Goal: Transaction & Acquisition: Purchase product/service

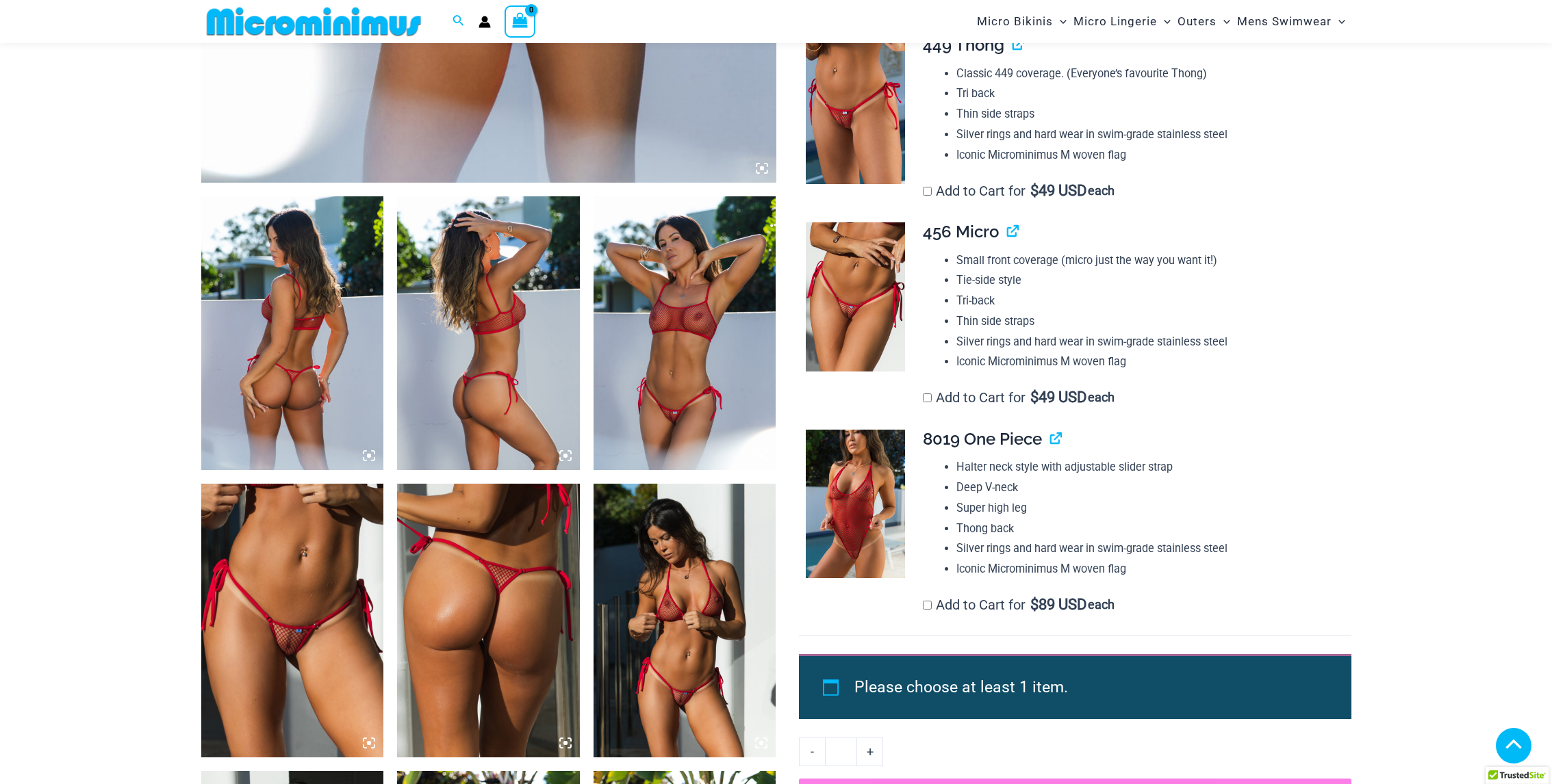
scroll to position [808, 0]
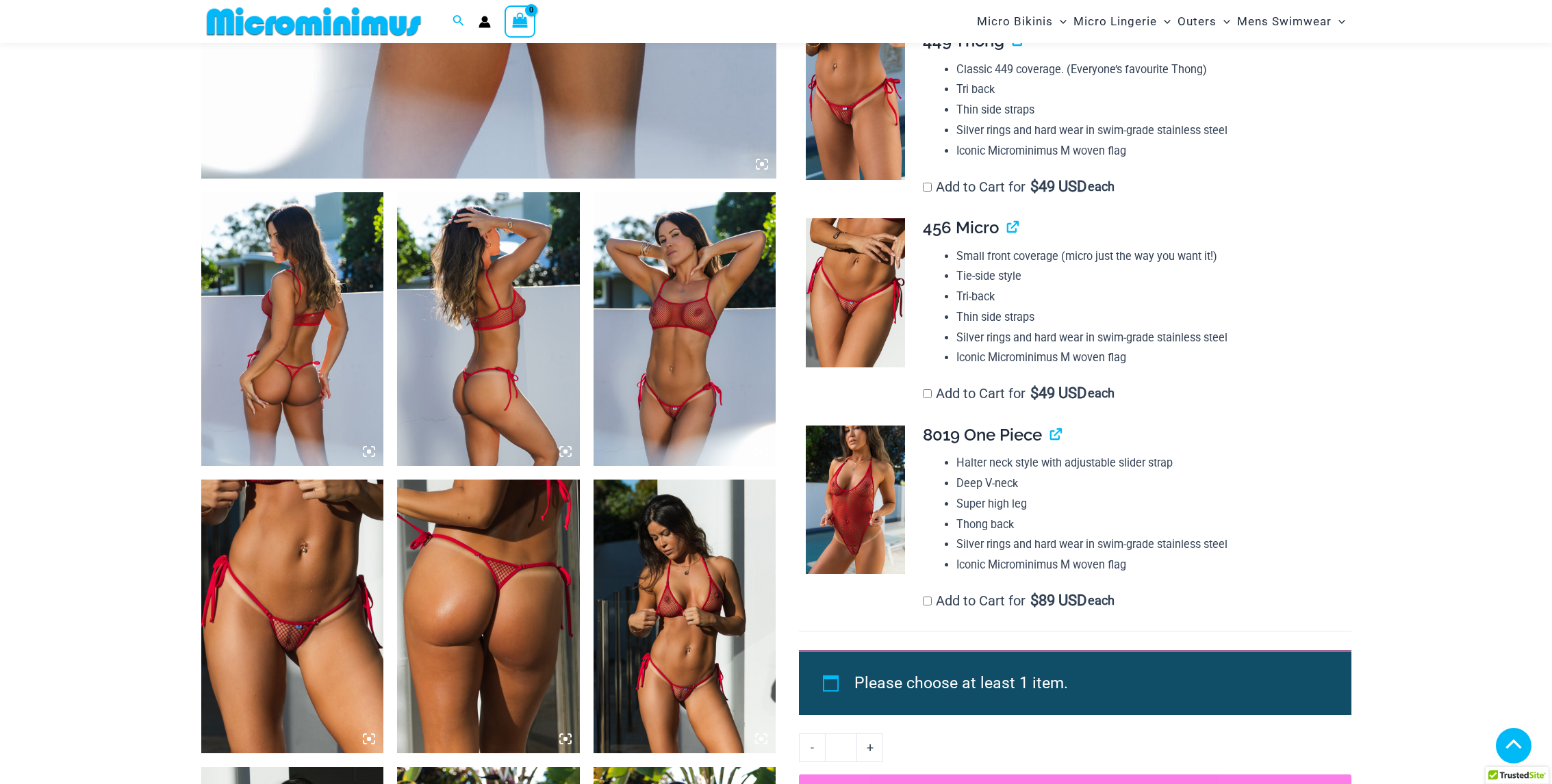
click at [303, 623] on img at bounding box center [292, 616] width 183 height 274
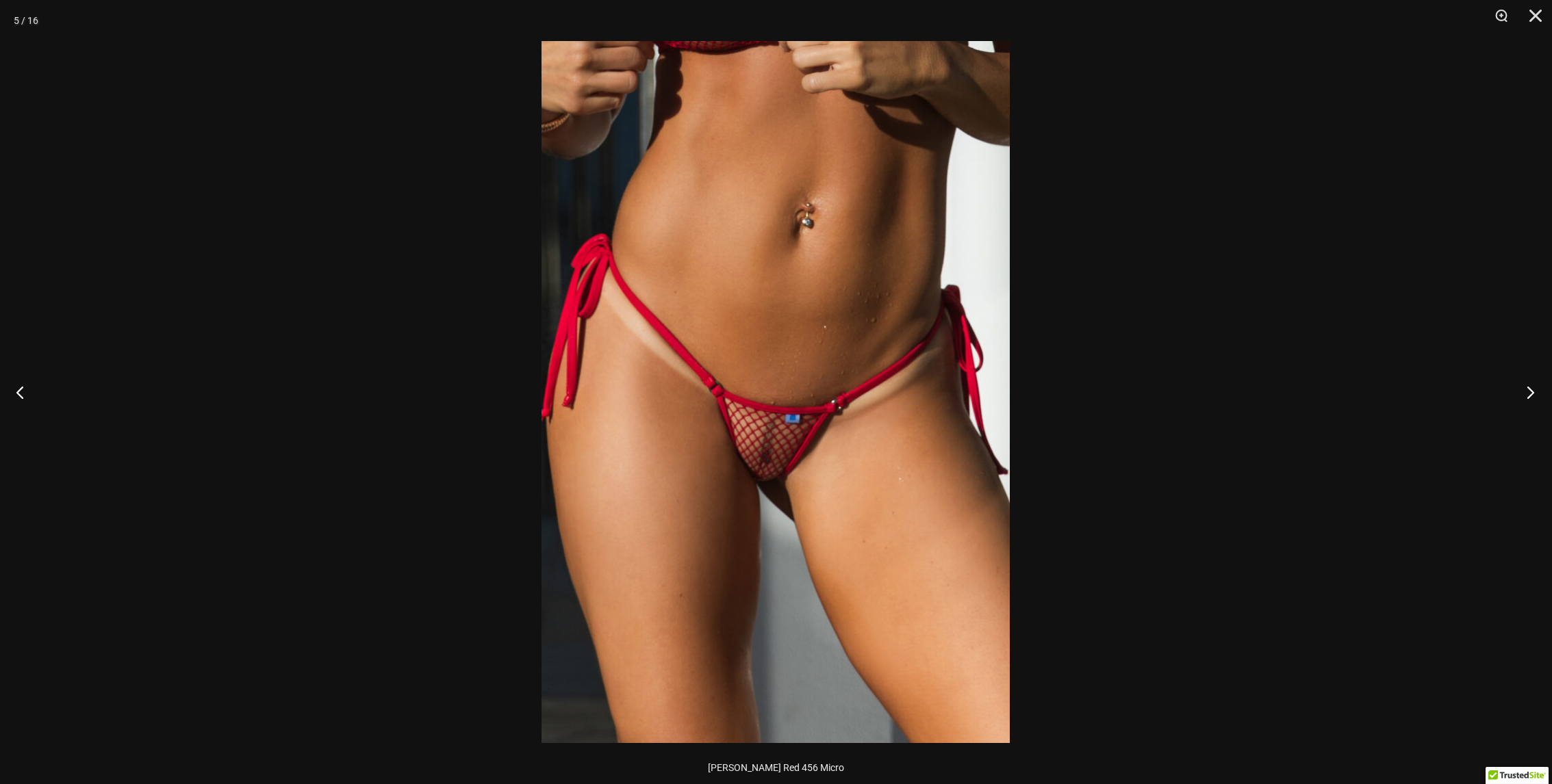
click at [1532, 390] on button "Next" at bounding box center [1526, 392] width 51 height 69
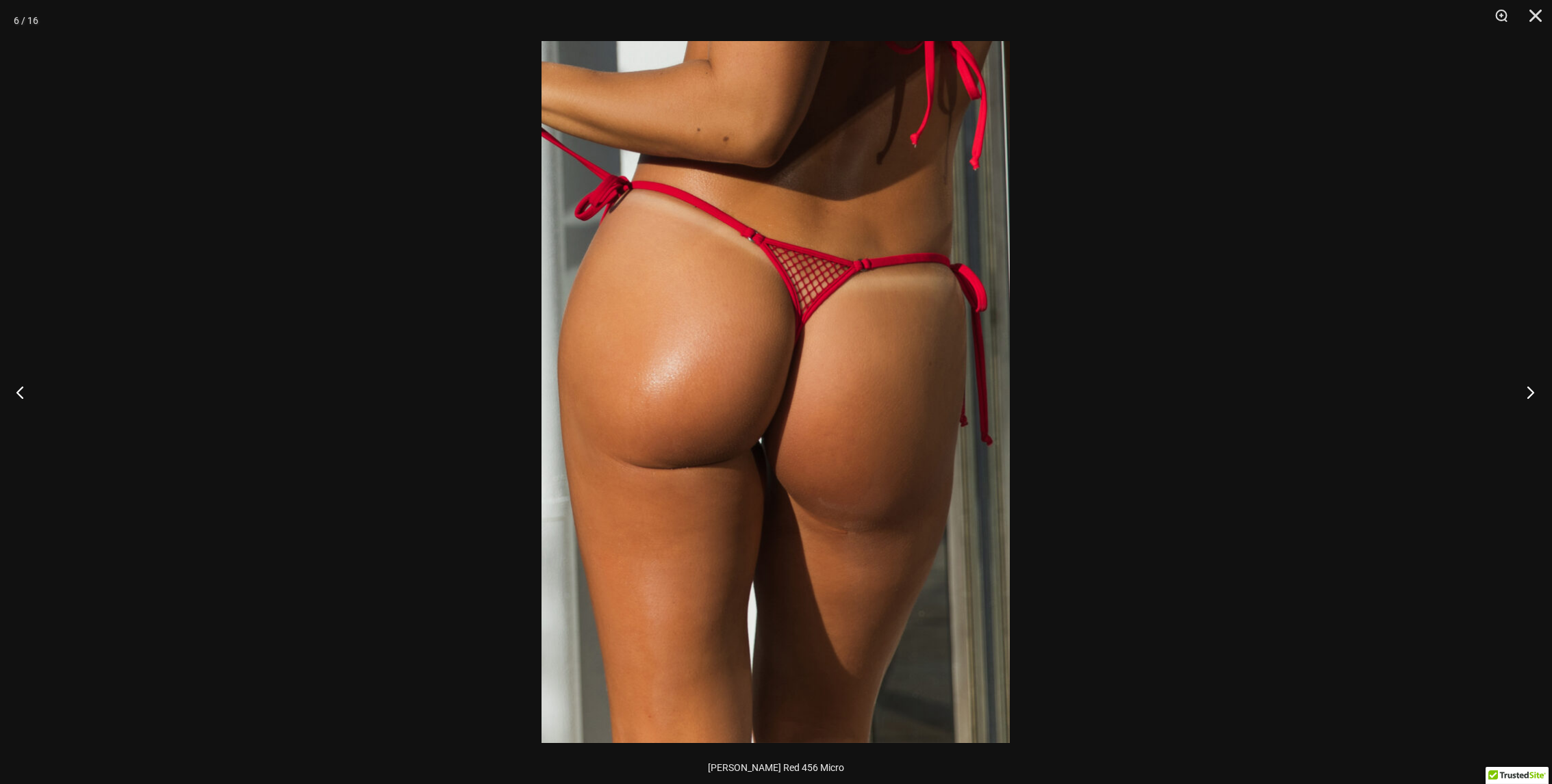
click at [1532, 393] on button "Next" at bounding box center [1526, 392] width 51 height 69
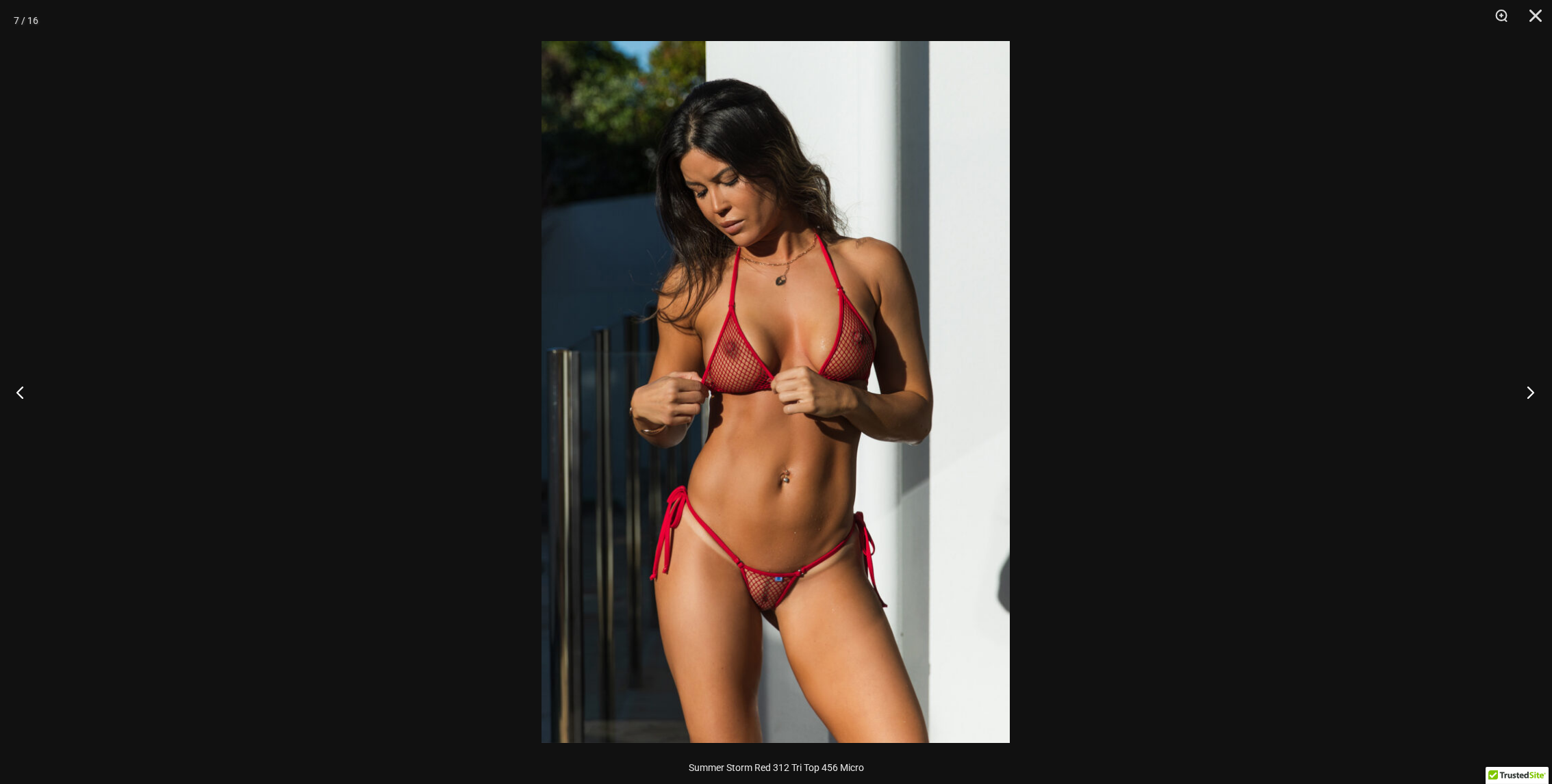
click at [1532, 393] on button "Next" at bounding box center [1526, 392] width 51 height 69
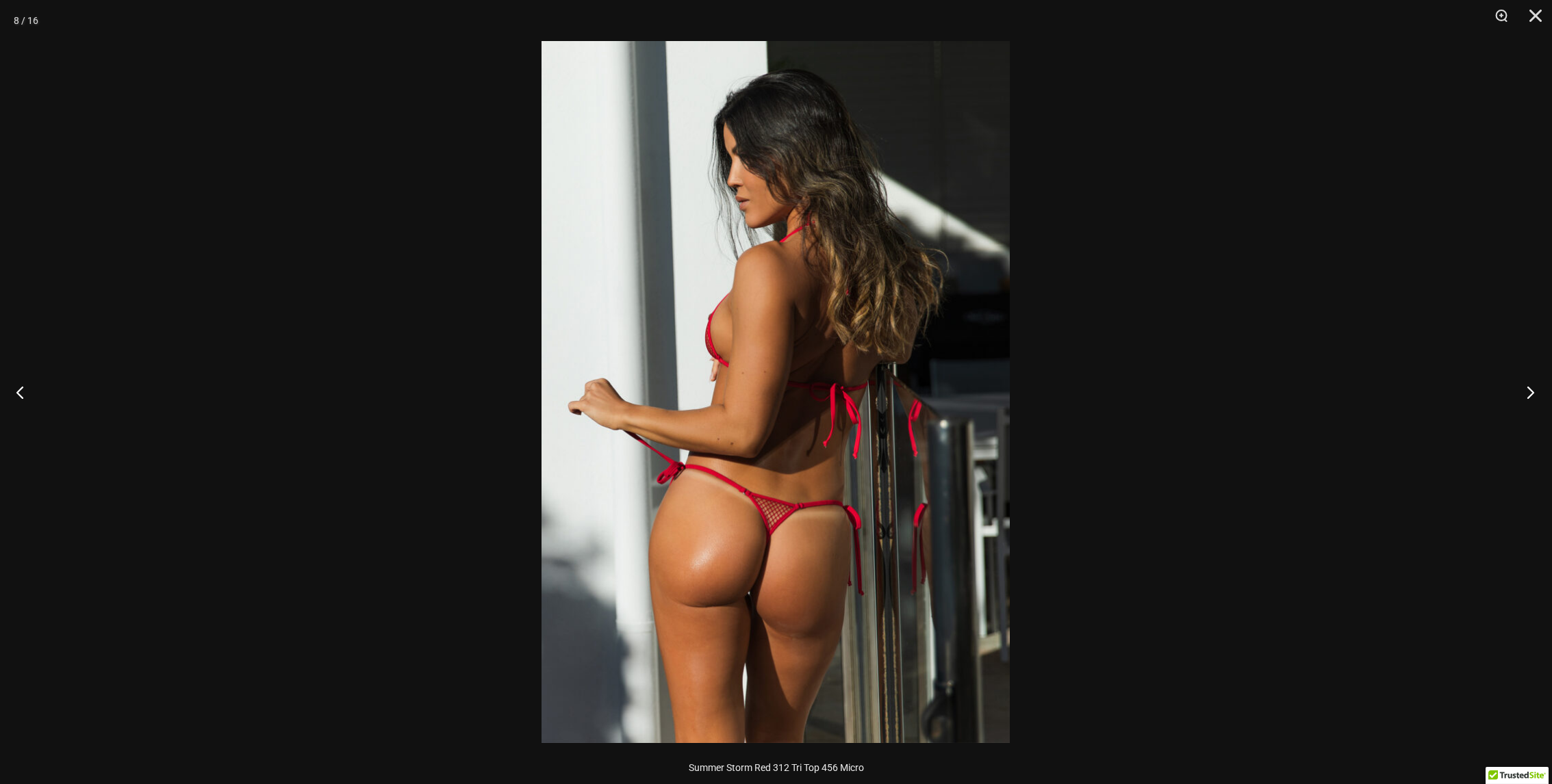
click at [1532, 393] on button "Next" at bounding box center [1526, 392] width 51 height 69
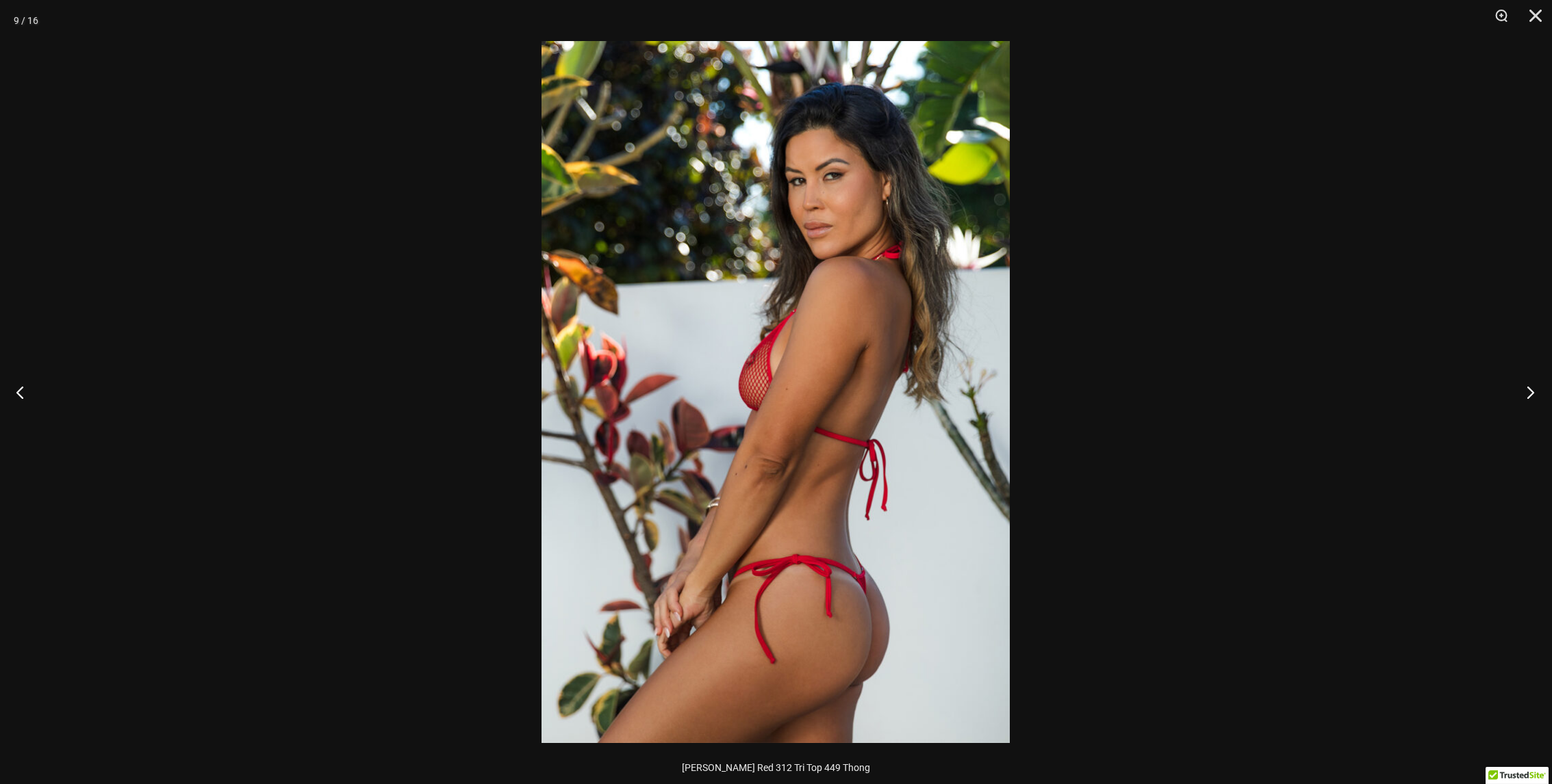
click at [1531, 393] on button "Next" at bounding box center [1526, 392] width 51 height 69
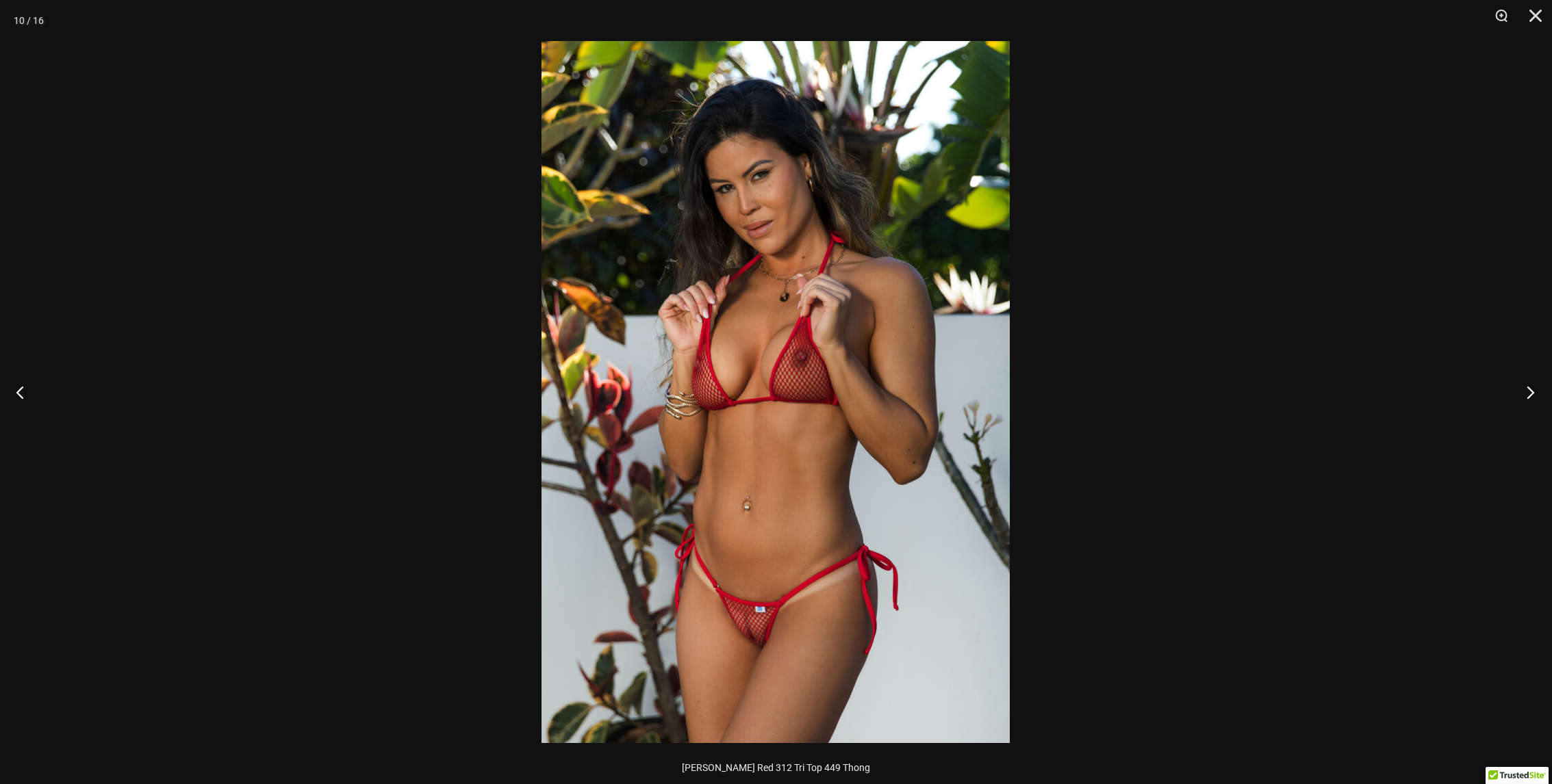
click at [1527, 393] on button "Next" at bounding box center [1526, 392] width 51 height 69
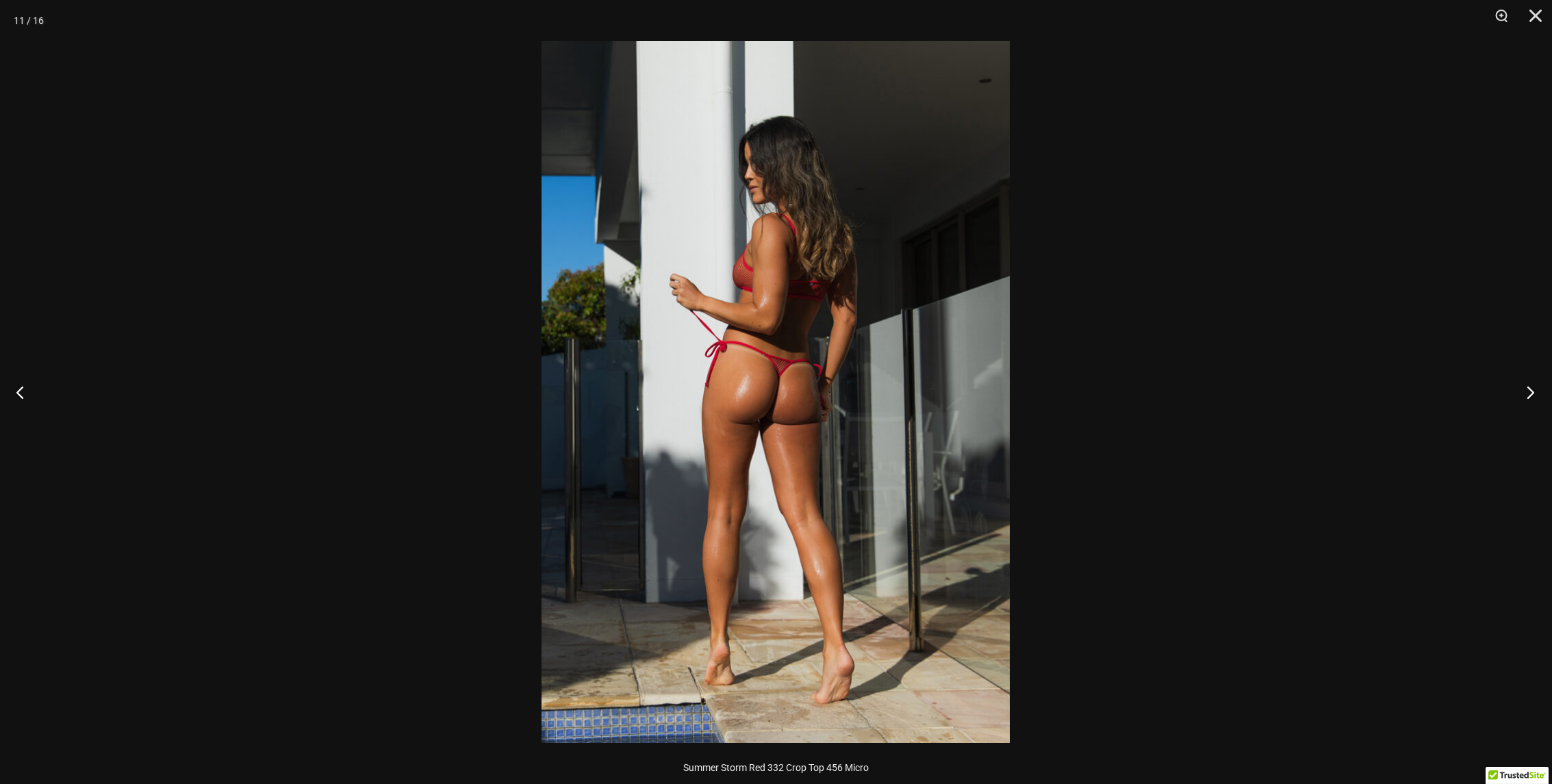
click at [1527, 393] on button "Next" at bounding box center [1526, 392] width 51 height 69
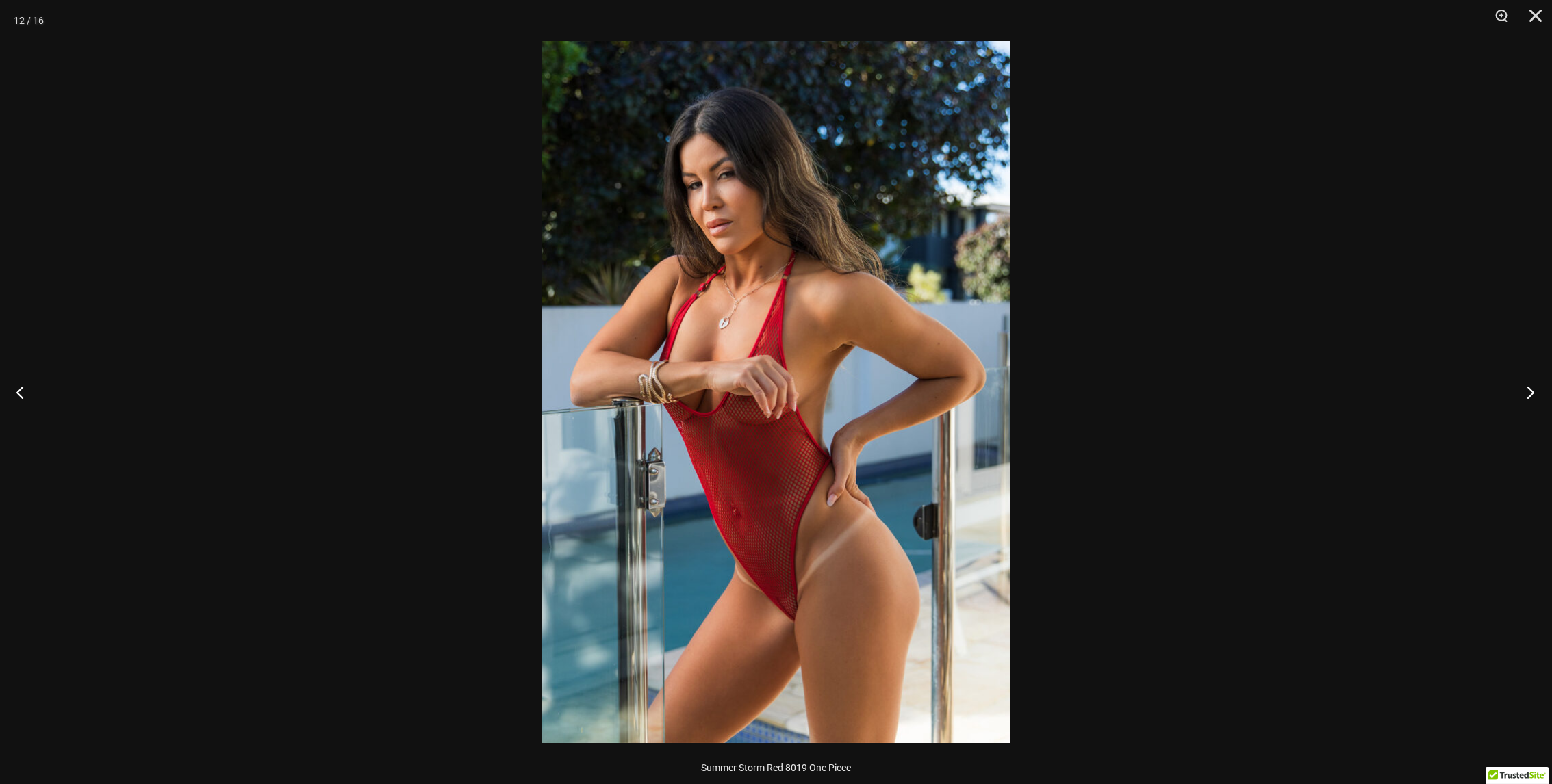
click at [1527, 393] on button "Next" at bounding box center [1526, 392] width 51 height 69
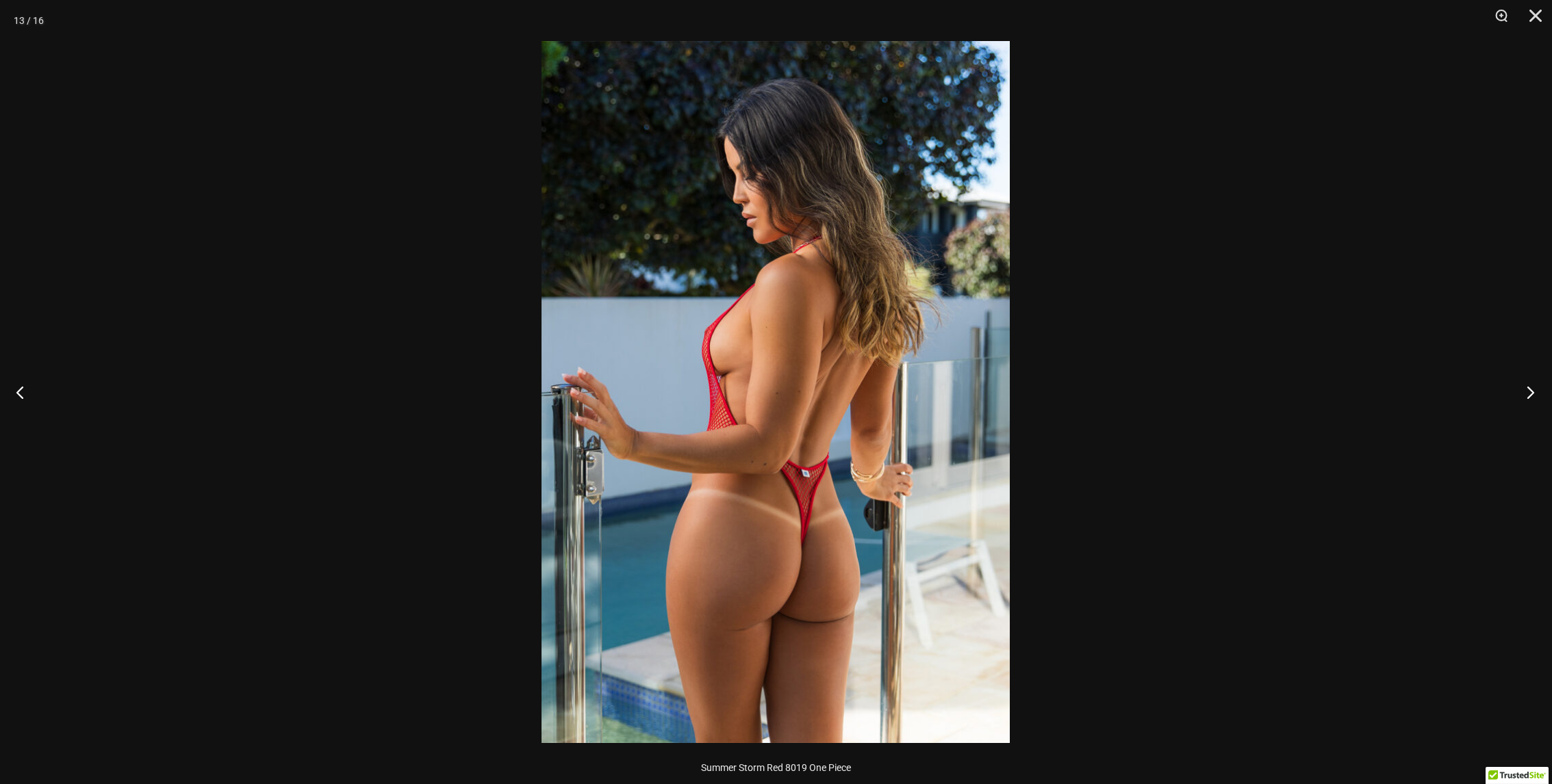
click at [1527, 393] on button "Next" at bounding box center [1526, 392] width 51 height 69
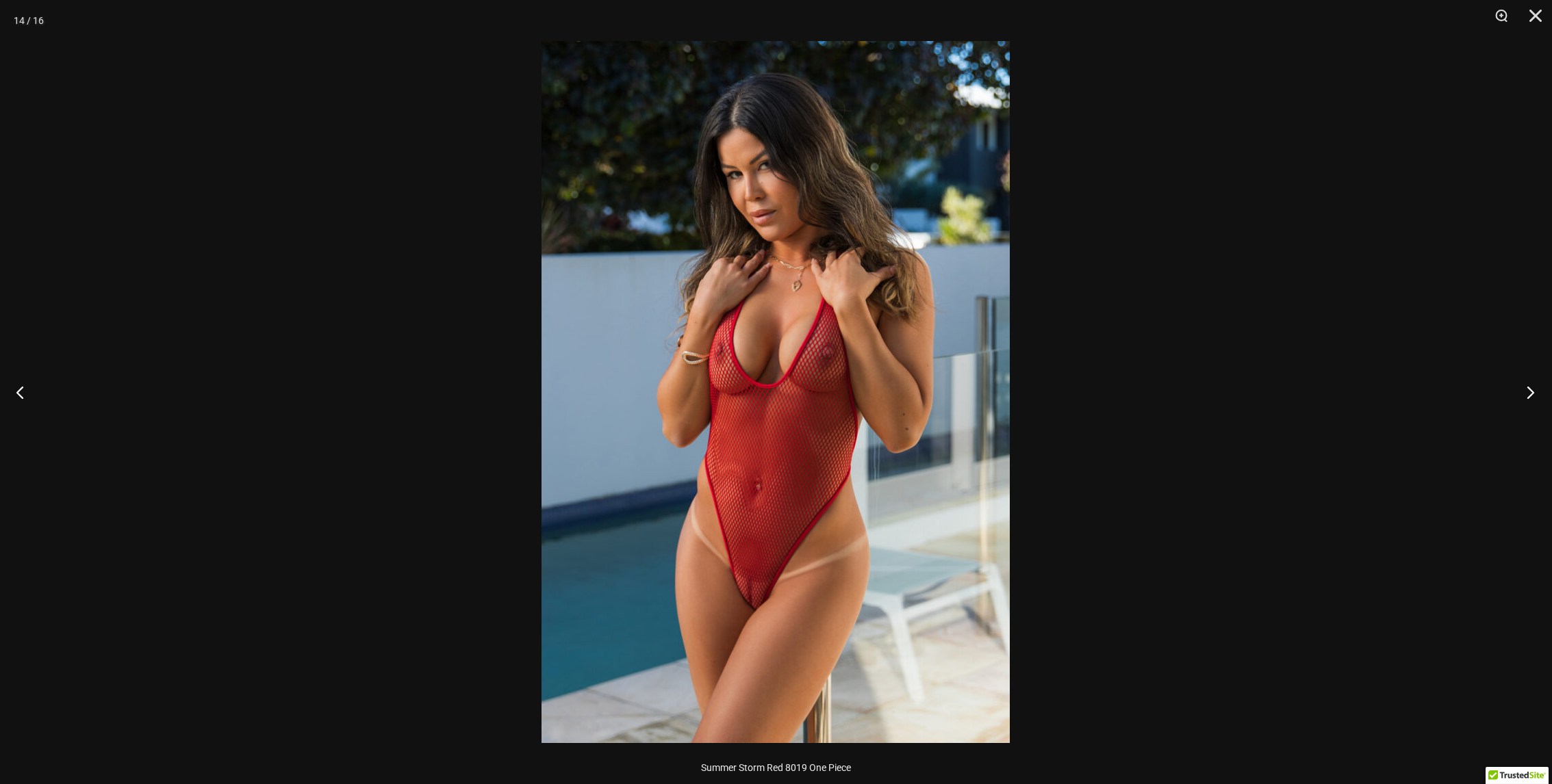
click at [1527, 393] on button "Next" at bounding box center [1526, 392] width 51 height 69
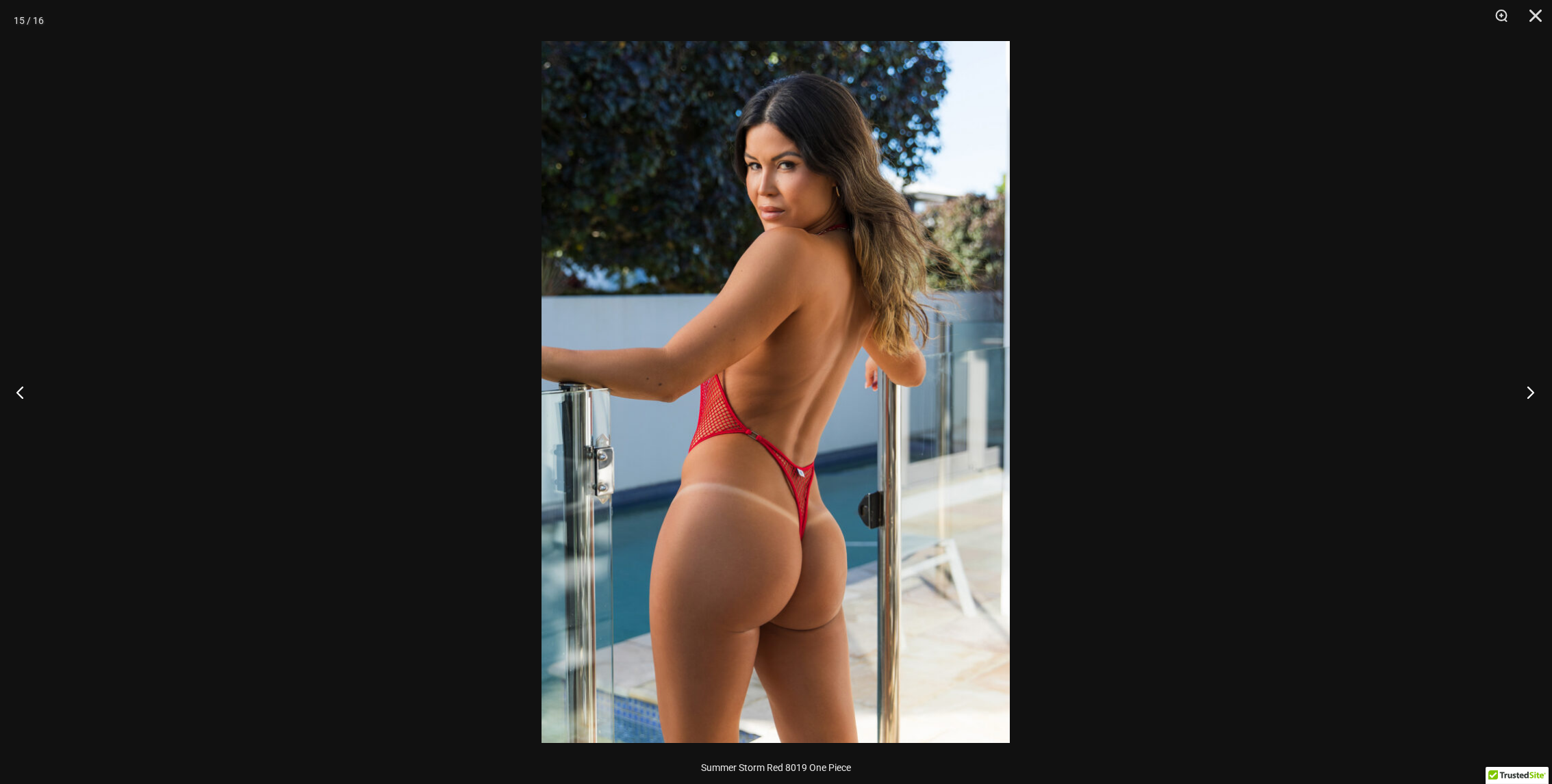
click at [1526, 392] on button "Next" at bounding box center [1526, 392] width 51 height 69
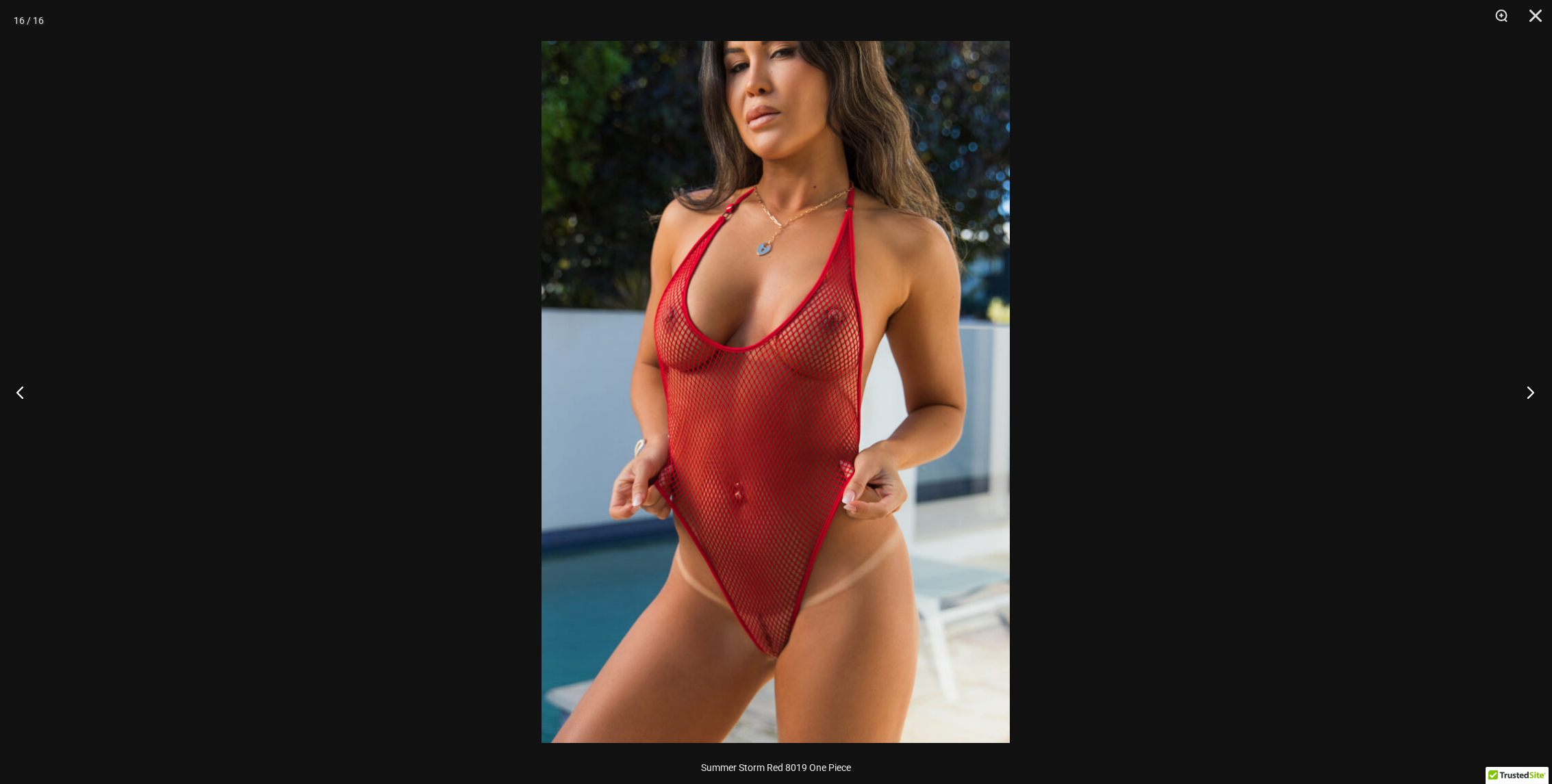
click at [1526, 392] on button "Next" at bounding box center [1526, 392] width 51 height 69
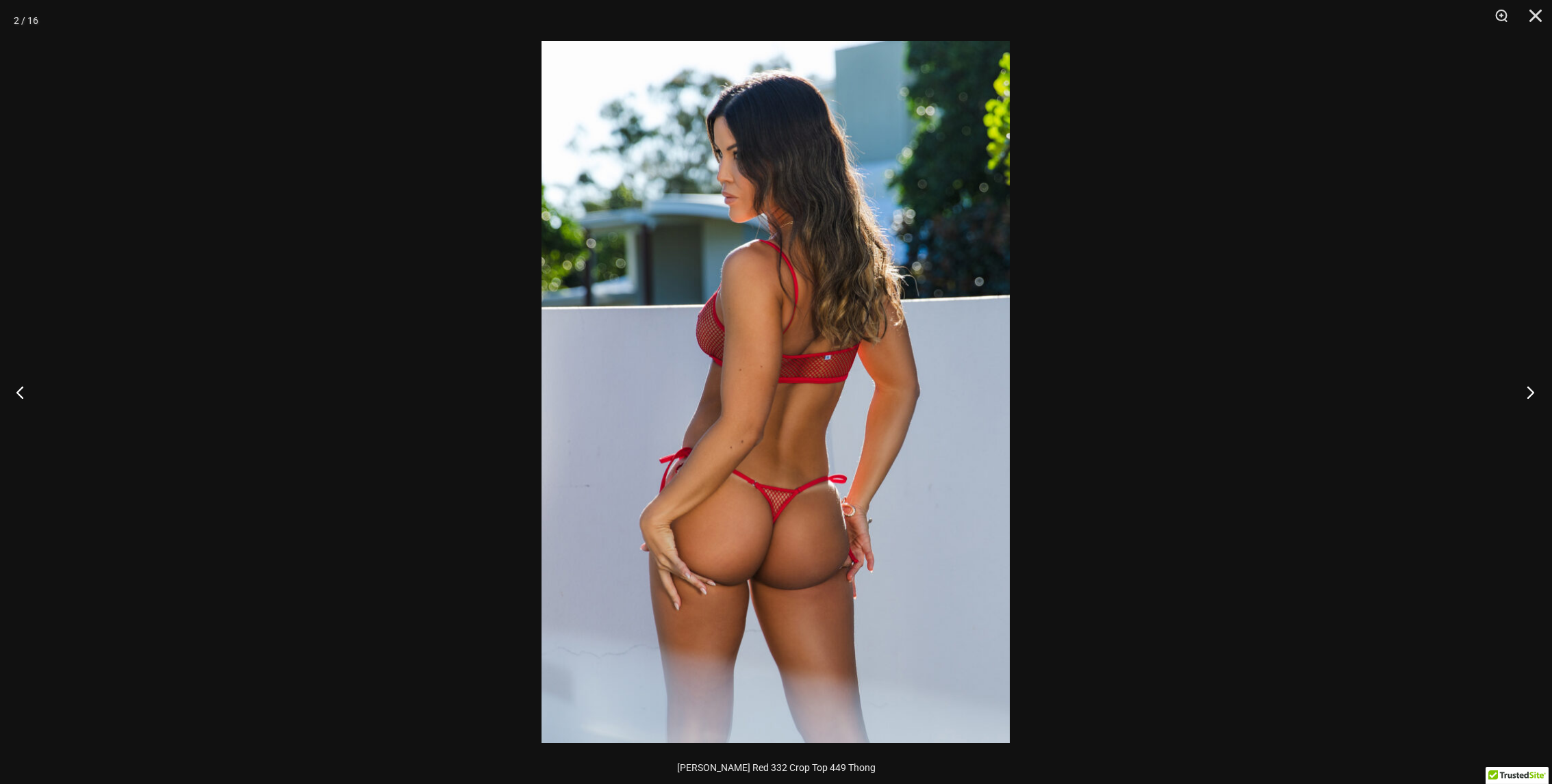
click at [1526, 392] on button "Next" at bounding box center [1526, 392] width 51 height 69
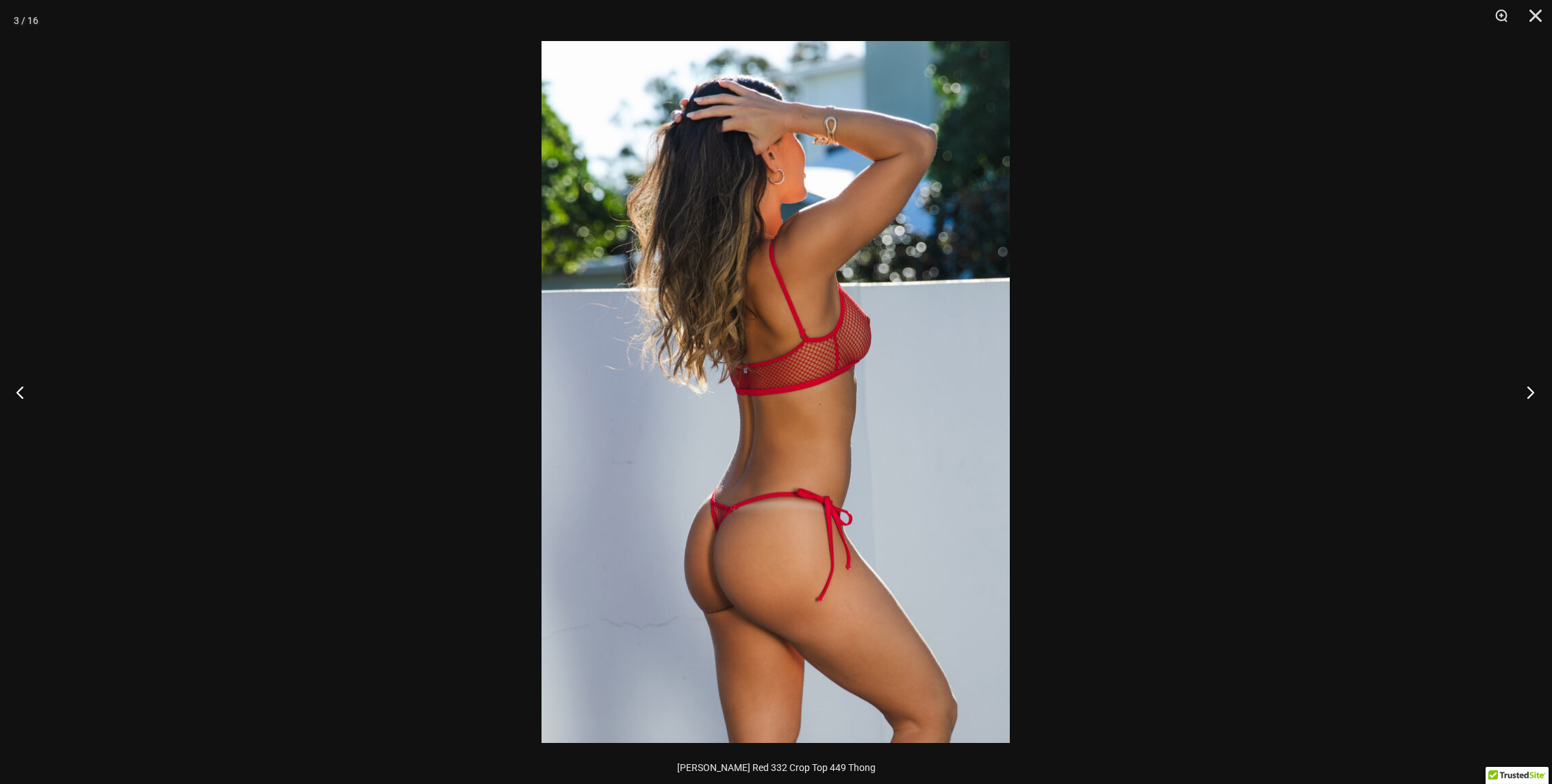
click at [1525, 392] on button "Next" at bounding box center [1526, 392] width 51 height 69
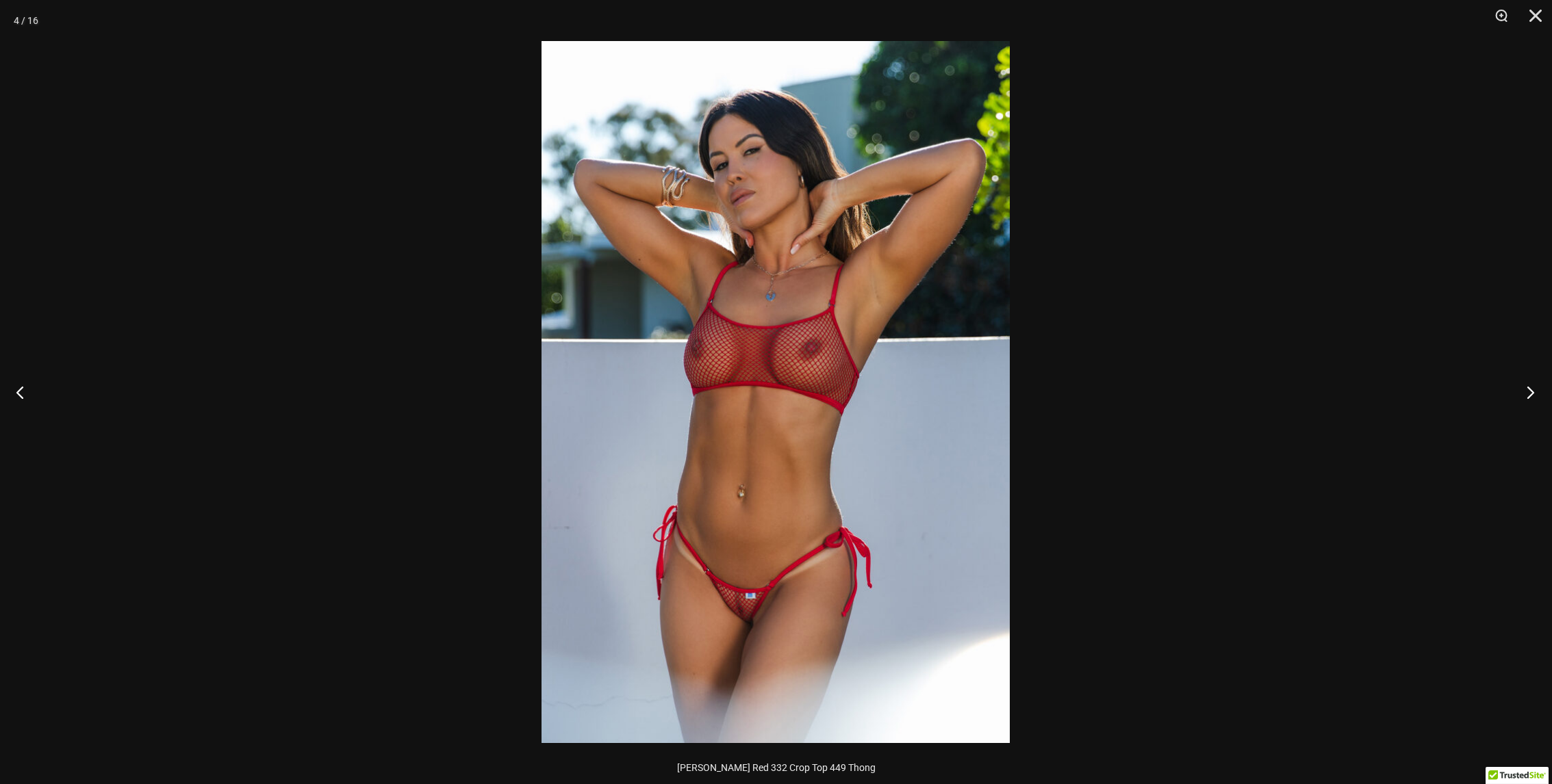
click at [1525, 392] on button "Next" at bounding box center [1526, 392] width 51 height 69
